Goal: Transaction & Acquisition: Subscribe to service/newsletter

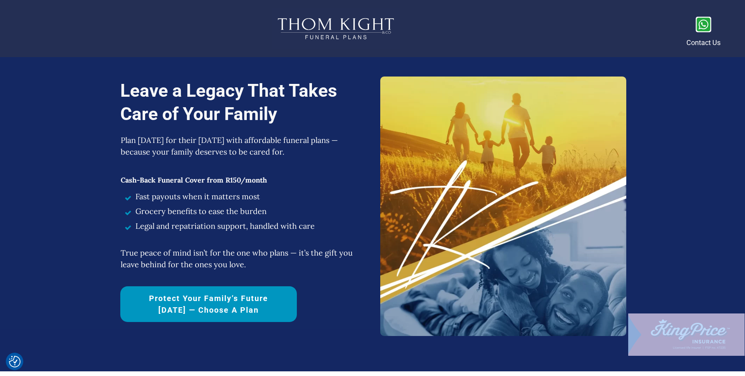
click at [215, 299] on span "Protect Your Family’s Future [DATE] — Choose a Plan" at bounding box center [208, 303] width 149 height 23
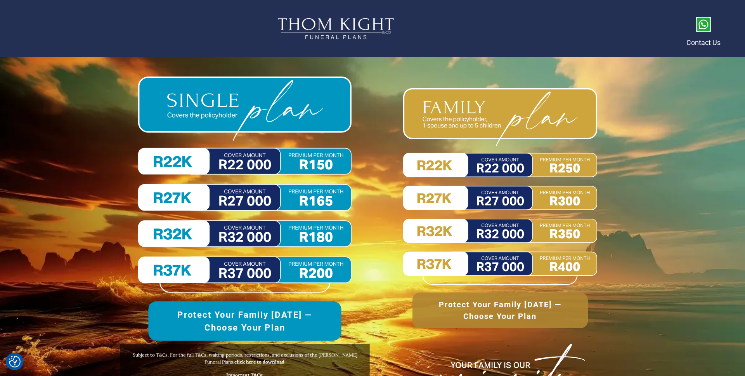
scroll to position [3593, 0]
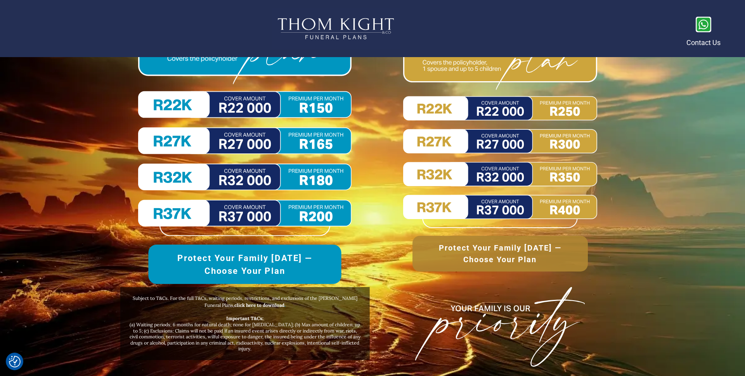
click at [305, 261] on span "Protect Your Family [DATE] —Choose Your Plan" at bounding box center [244, 264] width 163 height 26
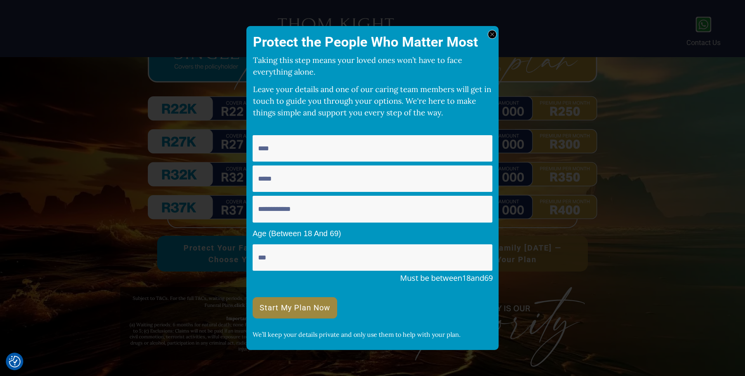
click at [493, 30] on div at bounding box center [492, 34] width 9 height 9
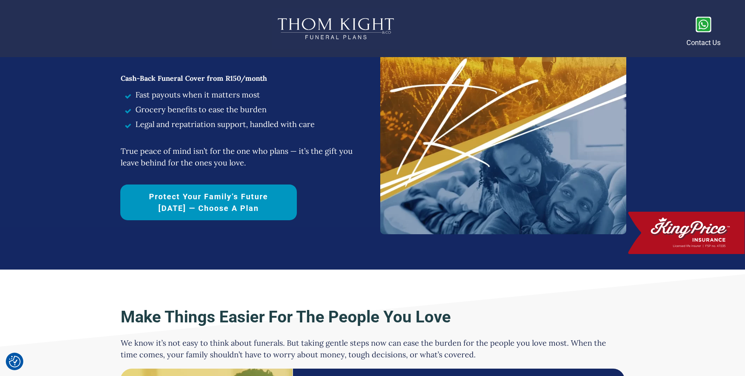
scroll to position [0, 0]
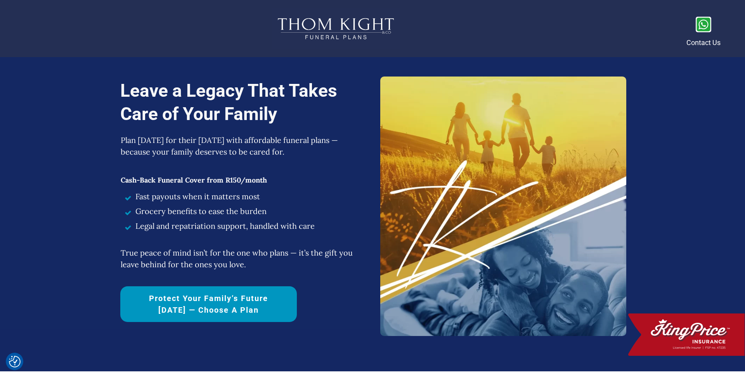
click at [178, 307] on span "Protect Your Family’s Future [DATE] — Choose a Plan" at bounding box center [208, 303] width 149 height 23
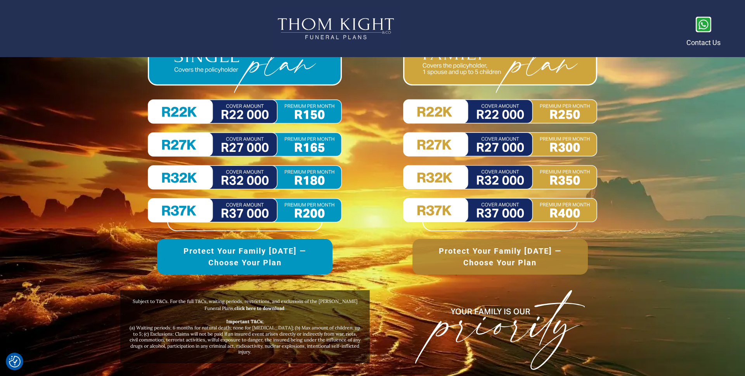
scroll to position [3593, 0]
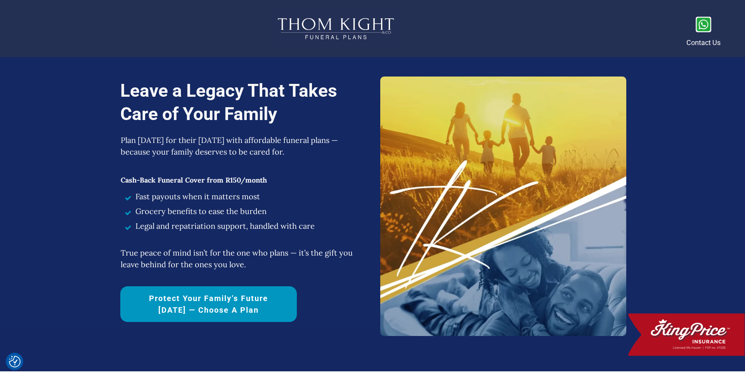
click at [236, 295] on span "Protect Your Family’s Future [DATE] — Choose a Plan" at bounding box center [208, 303] width 149 height 23
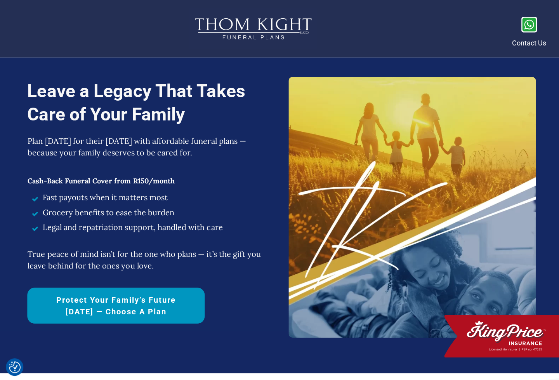
click at [98, 308] on span "Protect Your Family’s Future [DATE] — Choose a Plan" at bounding box center [115, 303] width 149 height 23
click at [137, 311] on span "Protect Your Family’s Future [DATE] — Choose a Plan" at bounding box center [115, 303] width 149 height 23
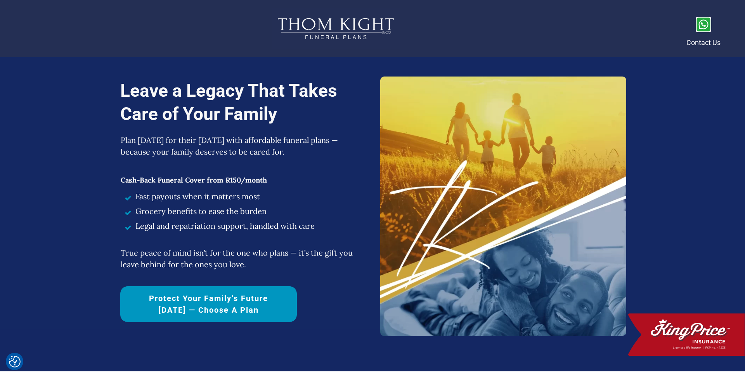
click at [246, 304] on span "Protect Your Family’s Future [DATE] — Choose a Plan" at bounding box center [208, 303] width 149 height 23
click at [217, 306] on span "Protect Your Family’s Future [DATE] — Choose a Plan" at bounding box center [208, 303] width 149 height 23
click at [245, 108] on h1 "Leave a Legacy That Takes Care of Your Family" at bounding box center [246, 106] width 252 height 54
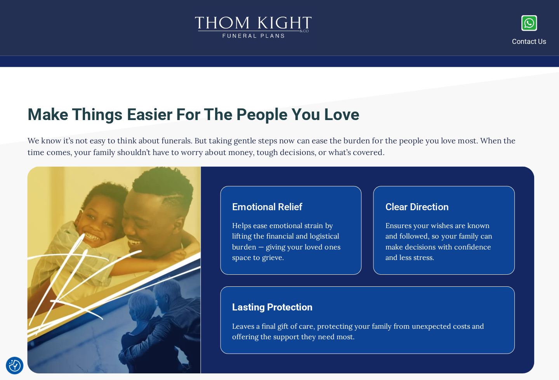
scroll to position [547, 0]
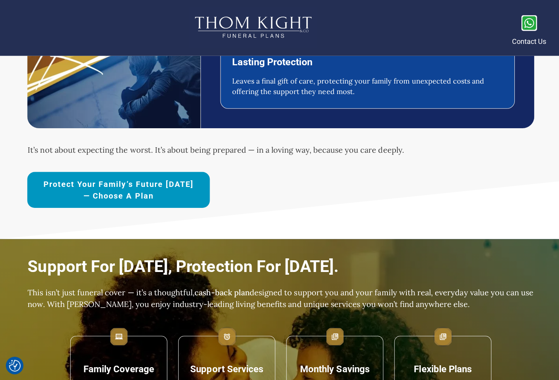
click at [178, 187] on span "Protect Your Family’s Future [DATE] — Choose a Plan" at bounding box center [118, 190] width 154 height 23
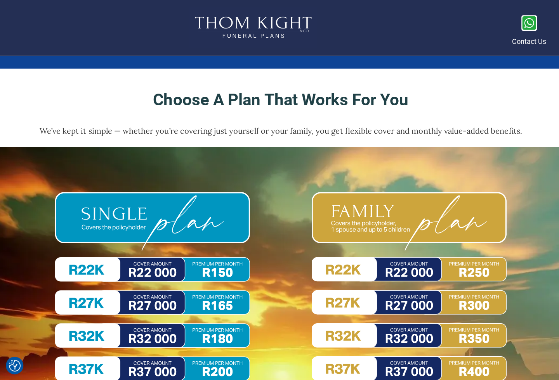
scroll to position [3444, 0]
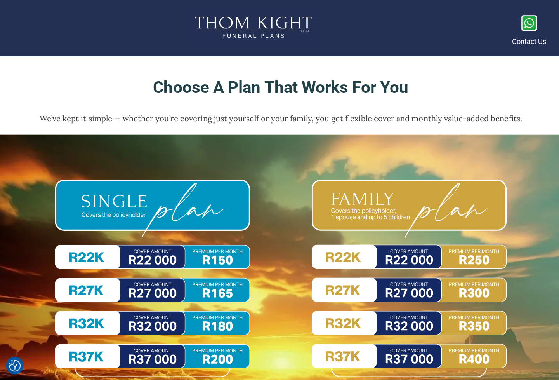
click at [428, 135] on div at bounding box center [279, 339] width 559 height 409
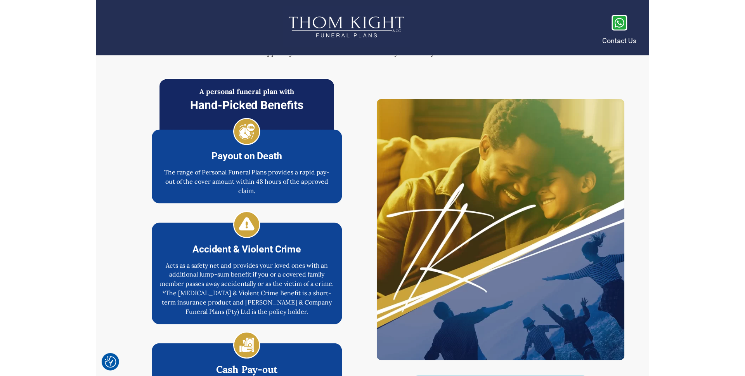
scroll to position [1068, 0]
